Goal: Information Seeking & Learning: Learn about a topic

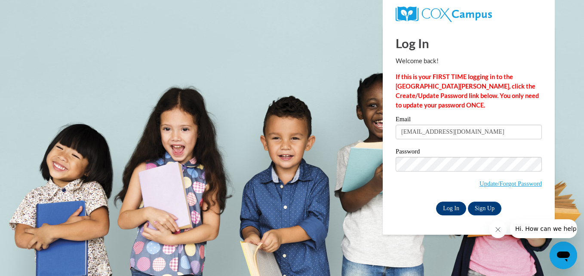
click at [453, 208] on input "Log In" at bounding box center [451, 209] width 30 height 14
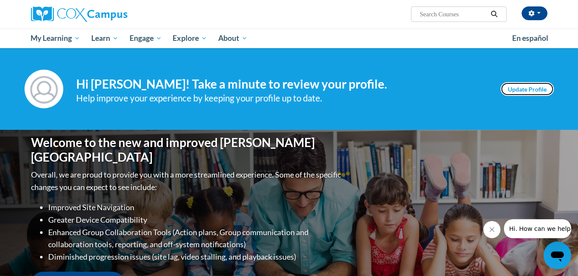
click at [532, 91] on link "Update Profile" at bounding box center [526, 89] width 53 height 14
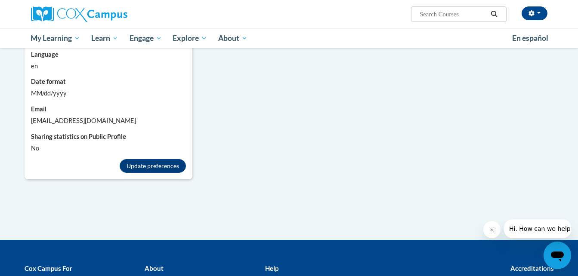
scroll to position [558, 0]
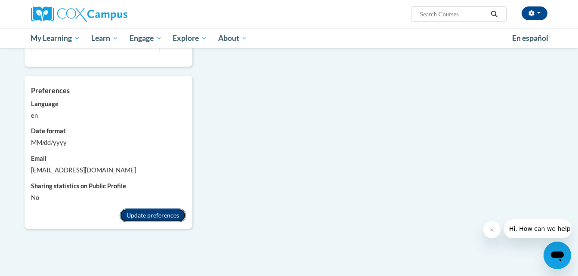
click at [159, 209] on button "Update preferences" at bounding box center [153, 216] width 66 height 14
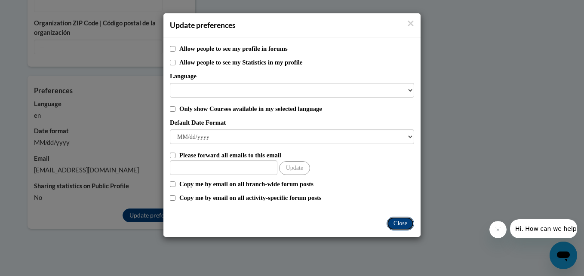
click at [404, 224] on button "Close" at bounding box center [401, 224] width 28 height 14
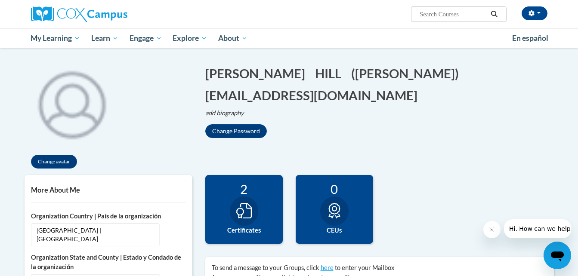
scroll to position [0, 0]
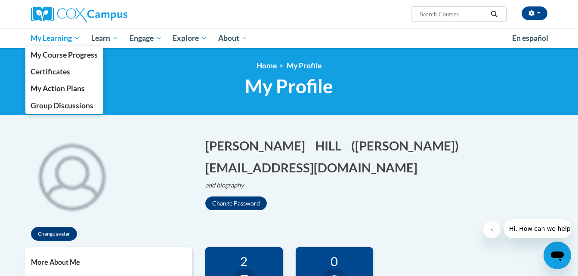
click at [62, 40] on span "My Learning" at bounding box center [55, 38] width 49 height 10
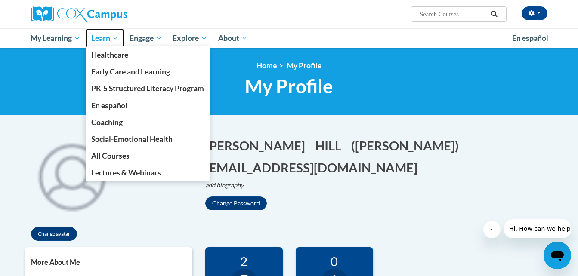
click at [105, 40] on span "Learn" at bounding box center [104, 38] width 27 height 10
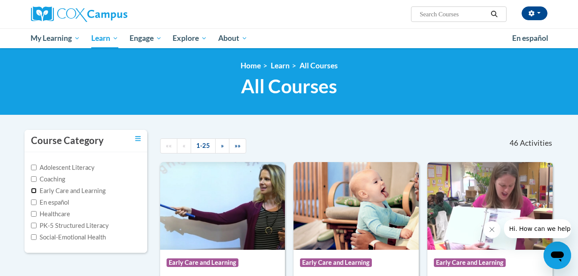
click at [34, 191] on input "Early Care and Learning" at bounding box center [34, 191] width 6 height 6
checkbox input "true"
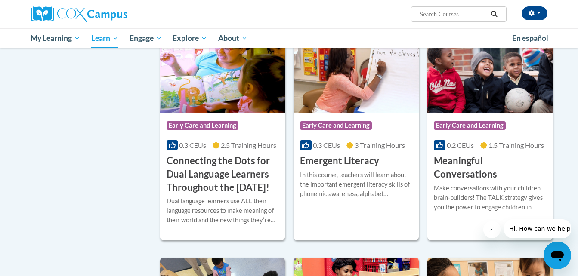
scroll to position [403, 0]
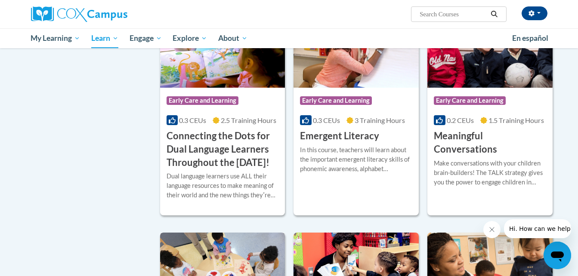
click at [269, 250] on img at bounding box center [222, 277] width 125 height 88
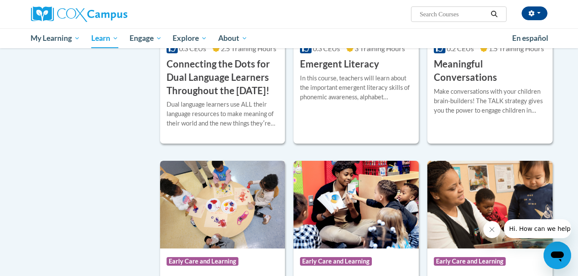
scroll to position [477, 0]
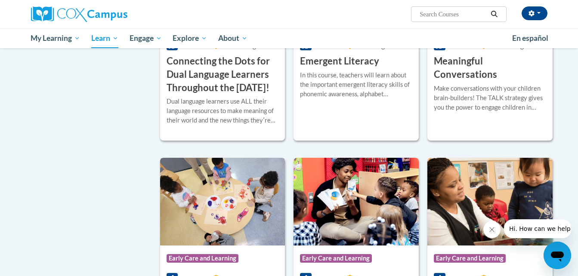
click at [272, 216] on img at bounding box center [222, 202] width 125 height 88
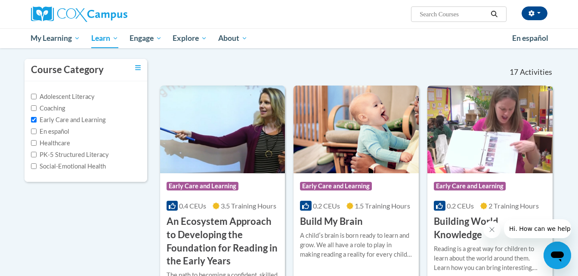
scroll to position [0, 0]
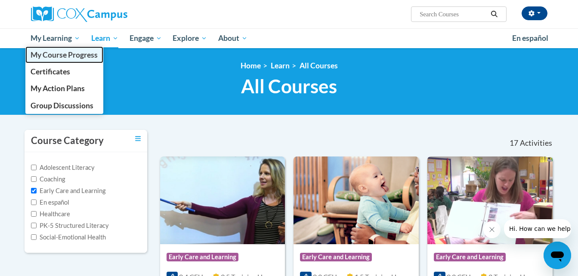
click at [64, 48] on link "My Course Progress" at bounding box center [64, 54] width 78 height 17
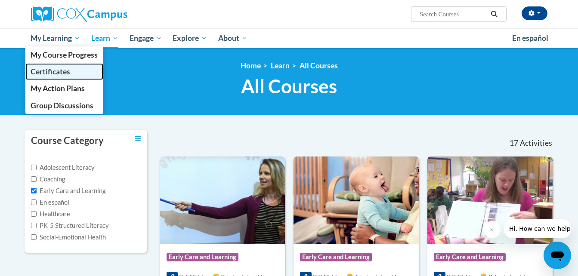
click at [64, 75] on span "Certificates" at bounding box center [51, 71] width 40 height 9
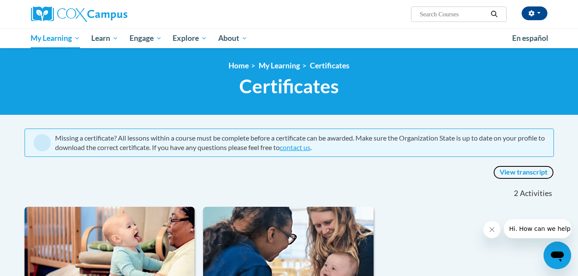
click at [522, 173] on link "View transcript" at bounding box center [523, 173] width 61 height 14
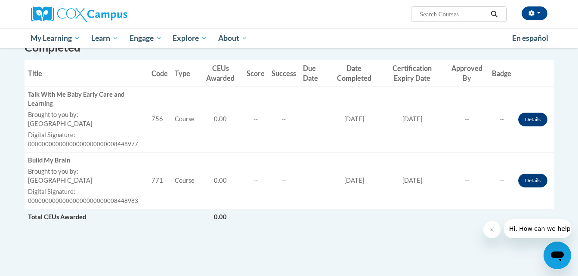
scroll to position [102, 0]
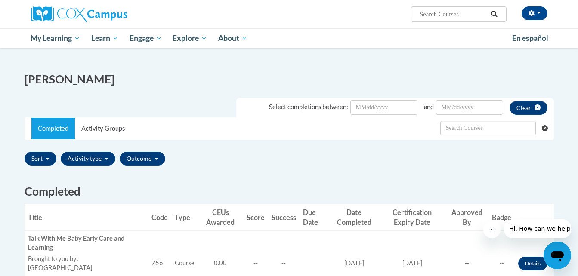
click at [493, 14] on icon "Search" at bounding box center [494, 14] width 8 height 6
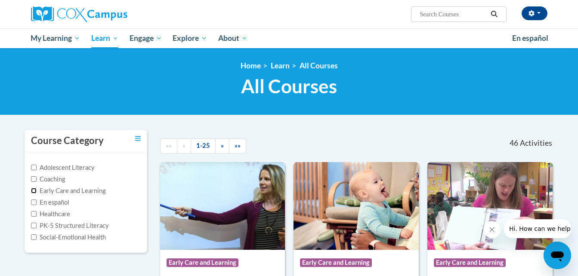
click at [34, 191] on input "Early Care and Learning" at bounding box center [34, 191] width 6 height 6
checkbox input "true"
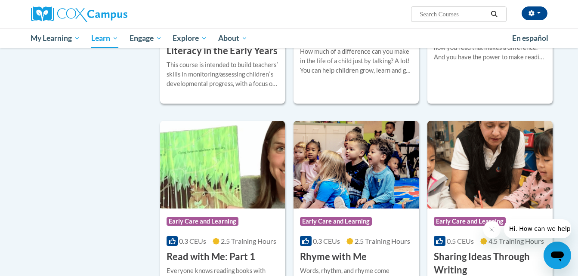
scroll to position [715, 0]
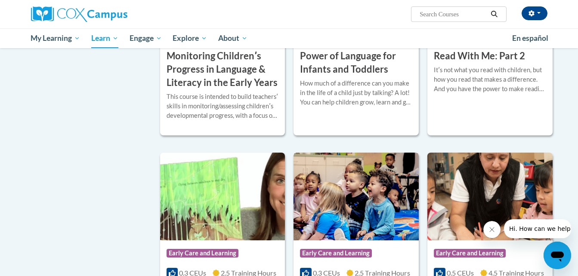
click at [370, 217] on img at bounding box center [355, 197] width 125 height 88
click at [371, 219] on img at bounding box center [355, 197] width 125 height 88
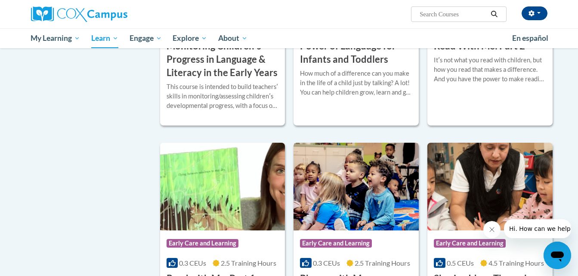
scroll to position [793, 0]
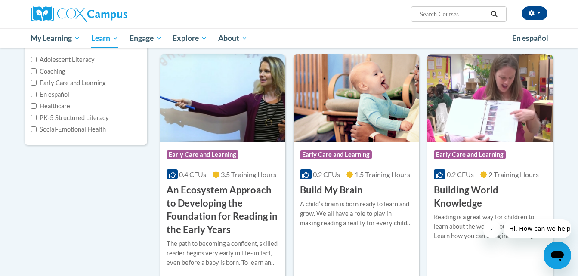
scroll to position [96, 0]
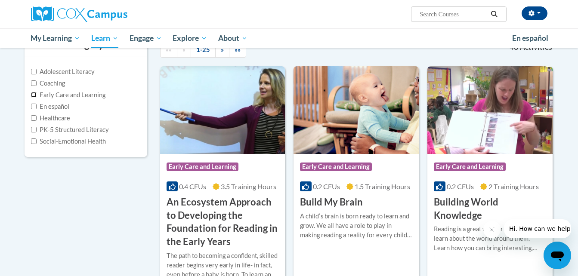
click at [34, 95] on input "Early Care and Learning" at bounding box center [34, 95] width 6 height 6
checkbox input "true"
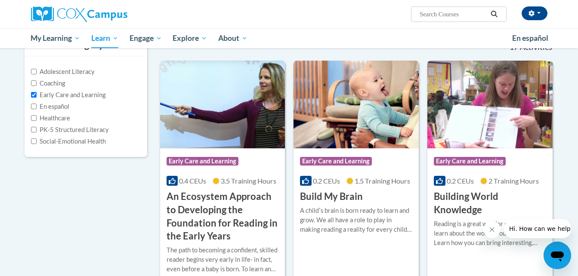
click at [440, 16] on input "Search..." at bounding box center [452, 14] width 69 height 10
type input "Early Literacy"
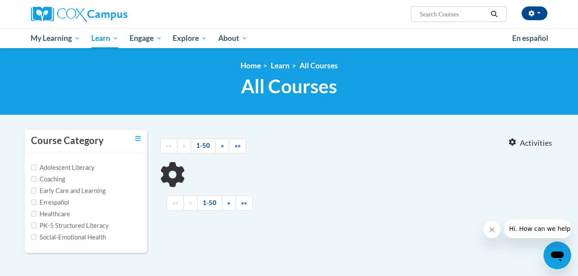
type input "Early Literacy"
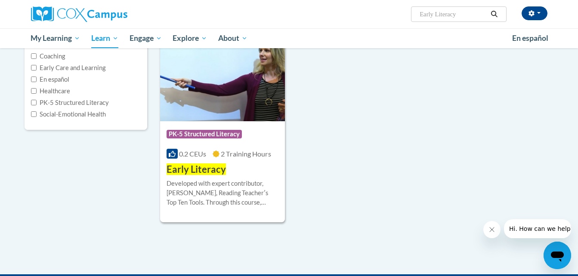
scroll to position [152, 0]
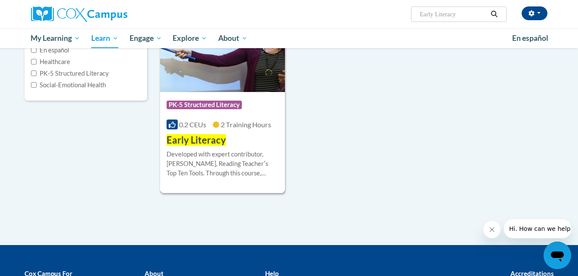
click at [202, 86] on img at bounding box center [222, 48] width 125 height 88
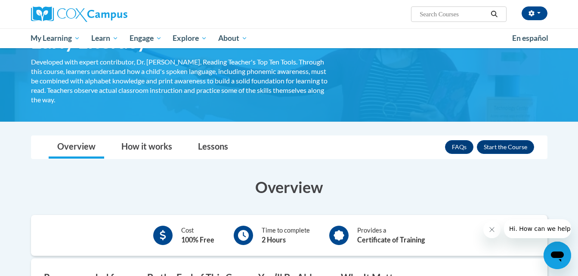
scroll to position [86, 0]
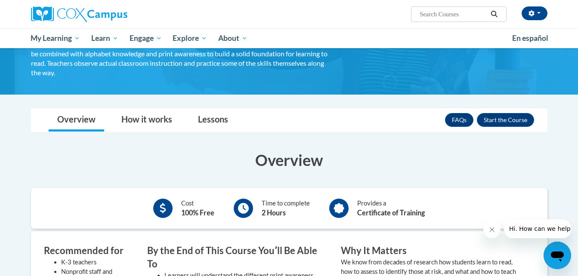
click at [267, 222] on div "Cost 100% Free Time to complete 2 Hours Provides a Certificate of Training" at bounding box center [289, 208] width 516 height 28
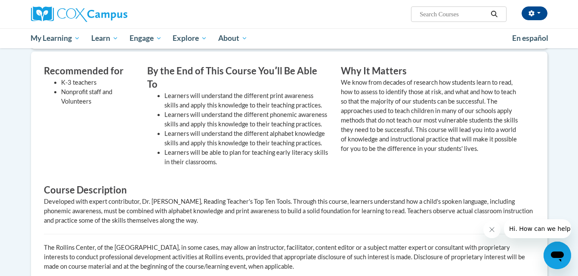
scroll to position [271, 0]
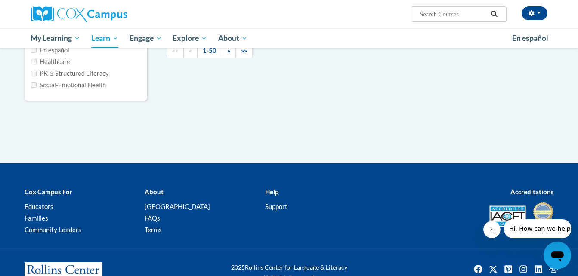
type input "Early Literacy"
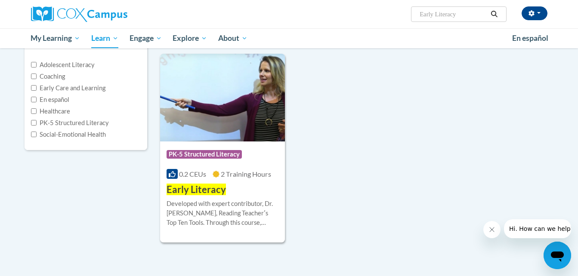
scroll to position [86, 0]
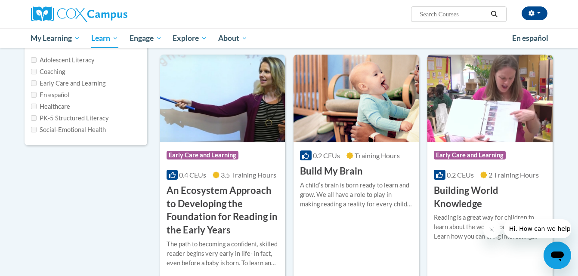
scroll to position [96, 0]
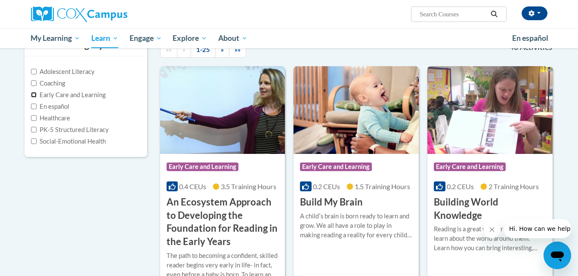
click at [31, 95] on input "Early Care and Learning" at bounding box center [34, 95] width 6 height 6
checkbox input "true"
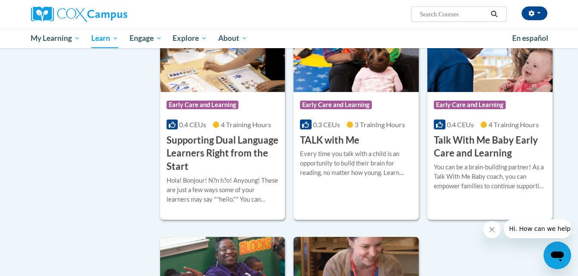
scroll to position [1089, 0]
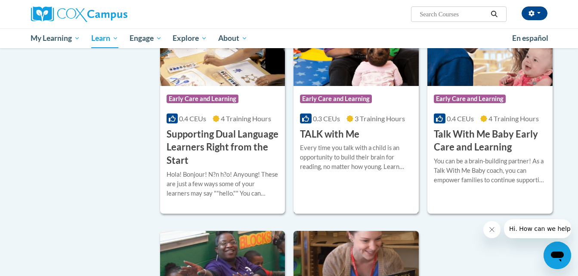
click at [352, 209] on div "Course Category: Early Care and Learning 0.3 CEUs 3 Training Hours COURSE TALK …" at bounding box center [355, 105] width 125 height 215
click at [351, 214] on div "Course Category: Early Care and Learning 0.3 CEUs 3 Training Hours COURSE TALK …" at bounding box center [355, 105] width 125 height 215
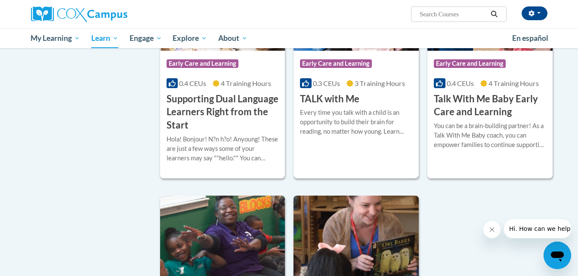
scroll to position [1130, 0]
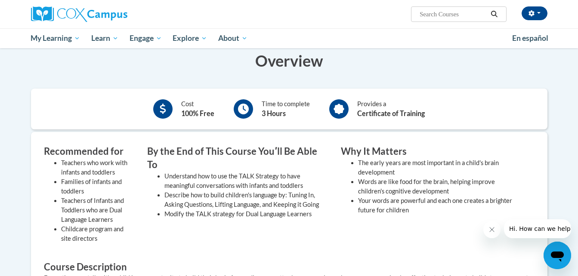
scroll to position [147, 0]
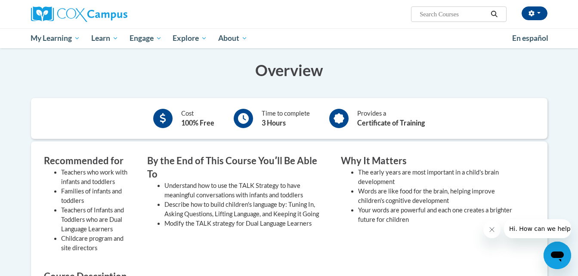
click at [160, 237] on div "By the End of This Course Youʹll Be Able To Understand how to use the TALK Stra…" at bounding box center [238, 205] width 194 height 103
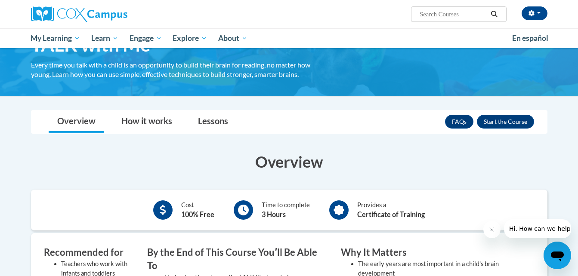
scroll to position [33, 0]
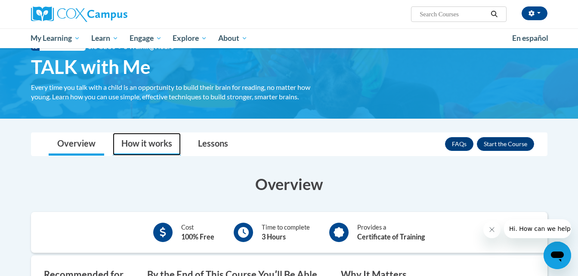
click at [144, 147] on link "How it works" at bounding box center [147, 144] width 68 height 23
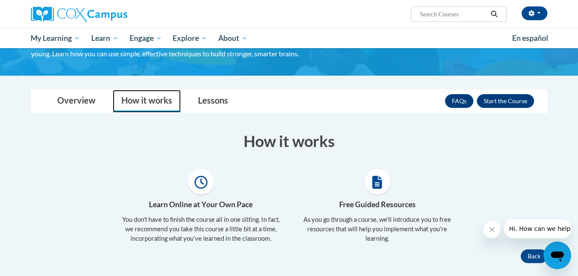
scroll to position [74, 0]
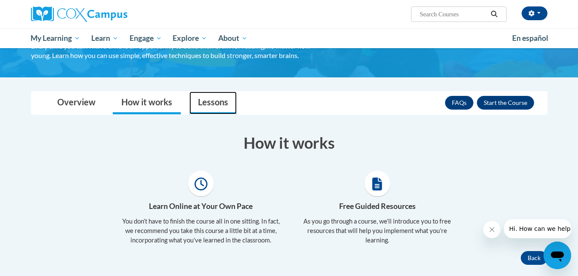
click at [209, 103] on link "Lessons" at bounding box center [212, 103] width 47 height 23
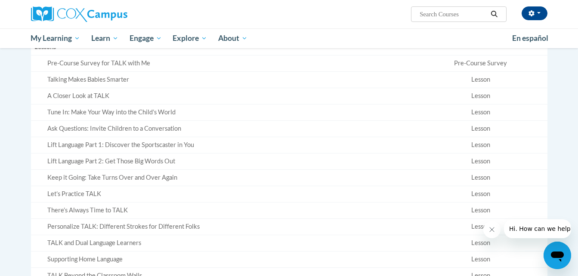
scroll to position [227, 0]
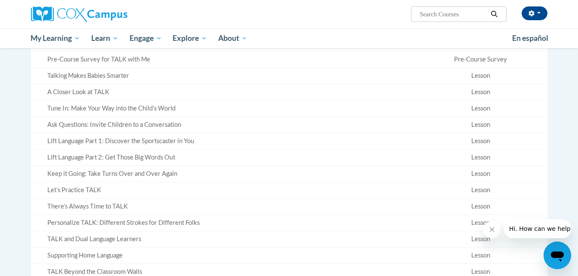
click at [479, 67] on td "Pre-Course Survey" at bounding box center [480, 60] width 133 height 16
click at [106, 61] on div "Pre-Course Survey for TALK with Me" at bounding box center [228, 59] width 363 height 9
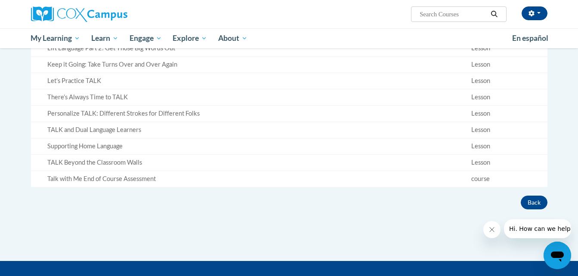
scroll to position [383, 0]
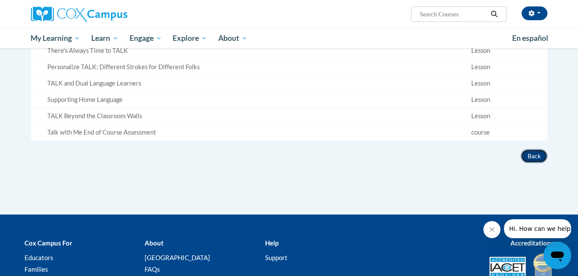
click at [531, 160] on button "Back" at bounding box center [533, 156] width 27 height 14
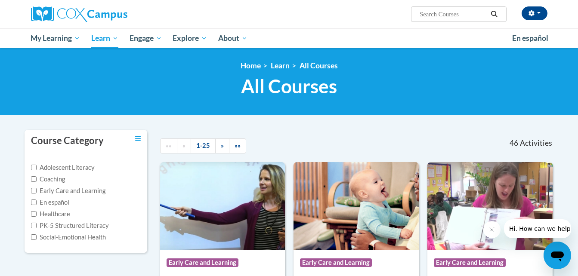
click at [40, 191] on label "Early Care and Learning" at bounding box center [68, 190] width 74 height 9
click at [37, 191] on input "Early Care and Learning" at bounding box center [34, 191] width 6 height 6
checkbox input "true"
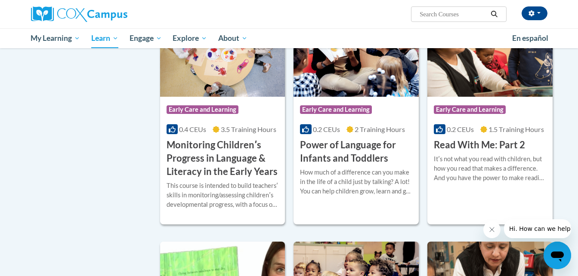
scroll to position [624, 0]
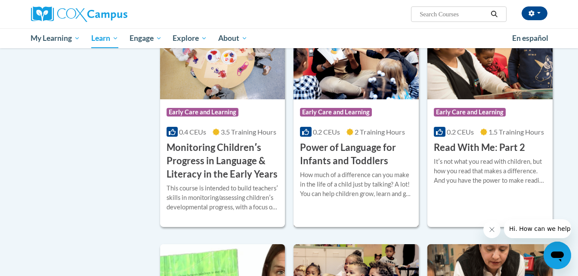
click at [319, 117] on span "Early Care and Learning" at bounding box center [336, 112] width 72 height 9
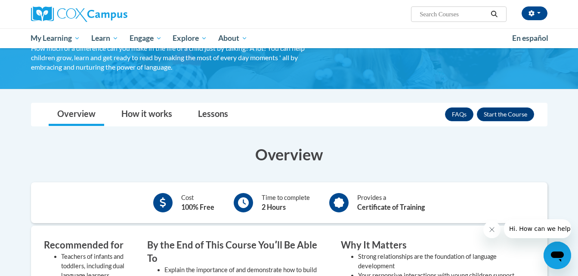
scroll to position [94, 0]
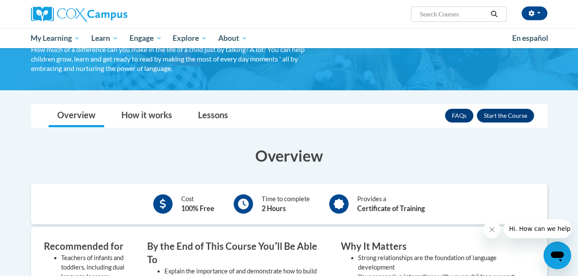
click at [365, 213] on div "Provides a Certificate of Training" at bounding box center [391, 203] width 68 height 19
click at [215, 116] on link "Lessons" at bounding box center [212, 116] width 47 height 23
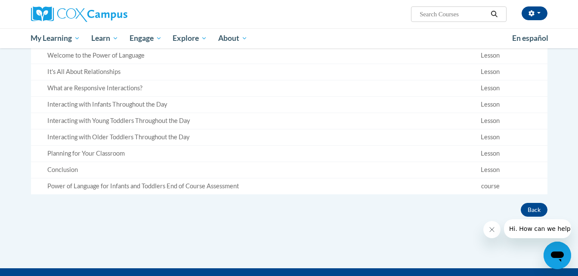
scroll to position [246, 0]
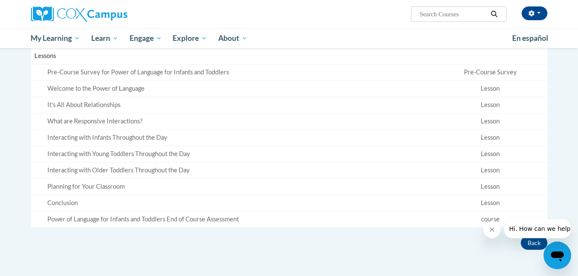
click at [304, 193] on td "Planning for Your Classroom" at bounding box center [232, 186] width 402 height 16
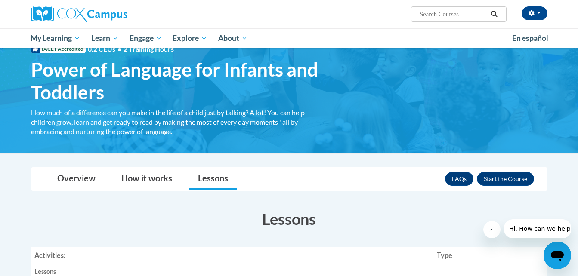
scroll to position [0, 0]
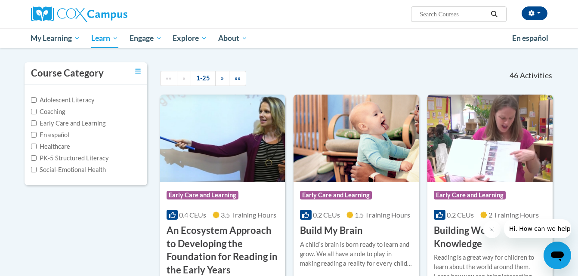
scroll to position [62, 0]
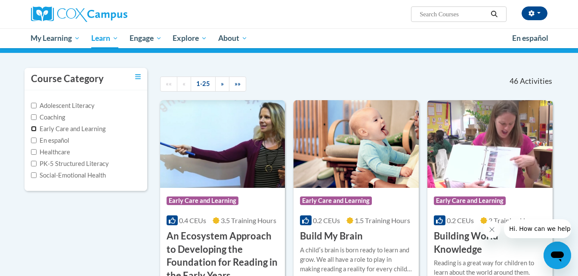
click at [34, 129] on input "Early Care and Learning" at bounding box center [34, 129] width 6 height 6
checkbox input "true"
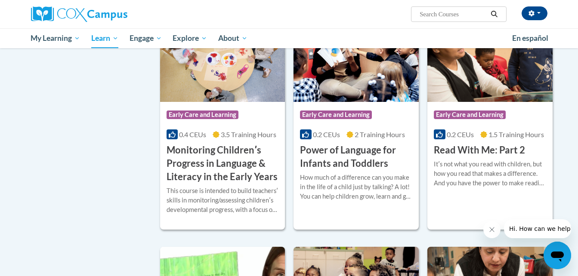
scroll to position [621, 0]
click at [332, 169] on h3 "Power of Language for Infants and Toddlers" at bounding box center [356, 156] width 112 height 27
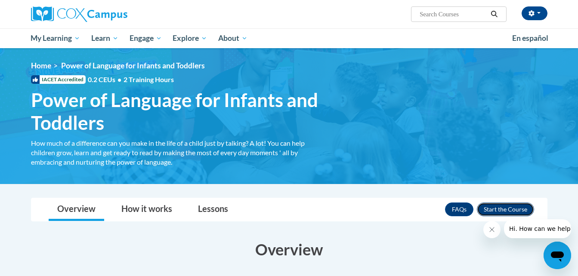
click at [497, 206] on button "Enroll" at bounding box center [505, 210] width 57 height 14
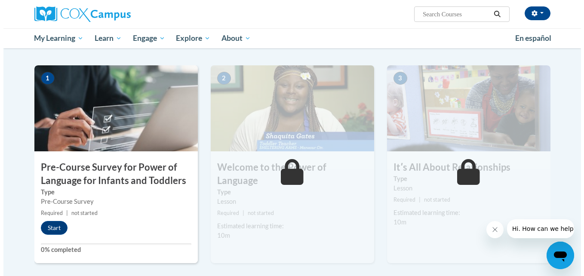
scroll to position [178, 0]
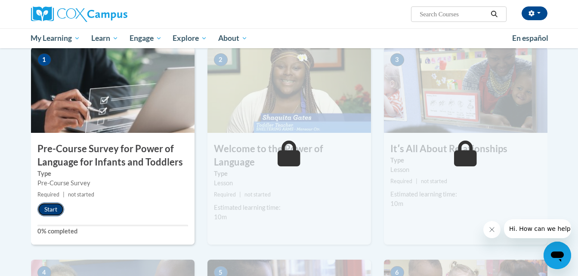
click at [49, 211] on button "Start" at bounding box center [50, 210] width 27 height 14
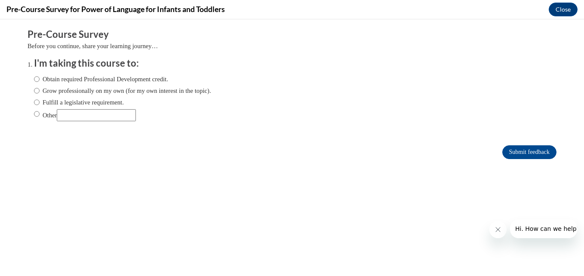
scroll to position [0, 0]
click at [34, 104] on input "Fulfill a legislative requirement." at bounding box center [37, 102] width 6 height 9
radio input "true"
click at [506, 154] on input "Submit feedback" at bounding box center [529, 152] width 54 height 14
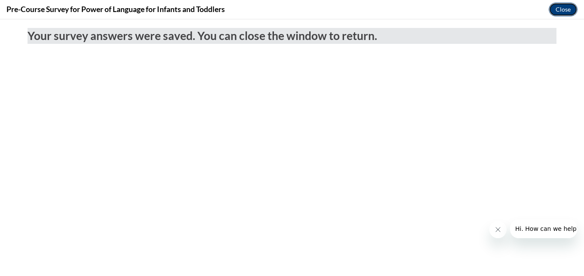
click at [562, 11] on button "Close" at bounding box center [563, 10] width 29 height 14
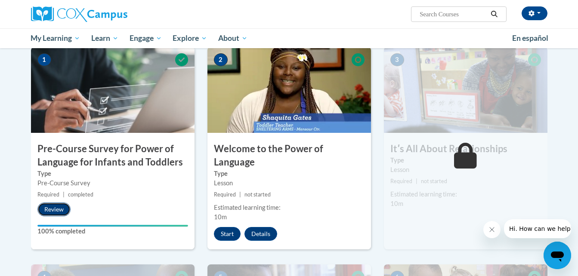
click at [55, 212] on button "Review" at bounding box center [53, 210] width 33 height 14
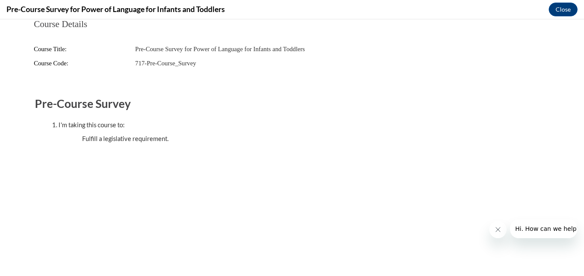
click at [482, 70] on fieldset "Course Details Course Title: Pre-Course Survey for Power of Language for Infant…" at bounding box center [292, 48] width 529 height 59
click at [494, 86] on div "Course Details Course Title: Pre-Course Survey for Power of Language for Infant…" at bounding box center [292, 110] width 542 height 182
click at [489, 98] on h2 "Pre-Course Survey" at bounding box center [292, 104] width 514 height 16
click at [516, 103] on h2 "Pre-Course Survey" at bounding box center [292, 104] width 514 height 16
click at [564, 12] on button "Close" at bounding box center [563, 10] width 29 height 14
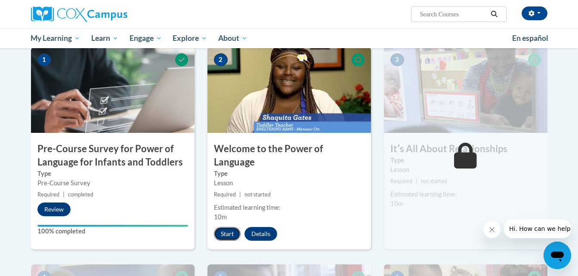
click at [226, 227] on button "Start" at bounding box center [227, 234] width 27 height 14
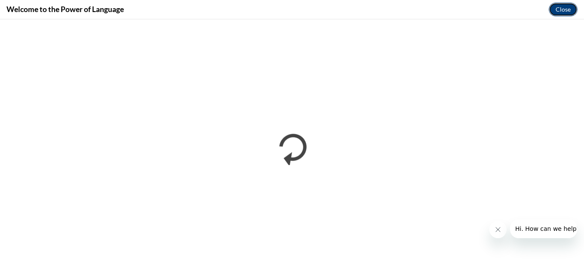
click at [559, 9] on button "Close" at bounding box center [563, 10] width 29 height 14
